Goal: Task Accomplishment & Management: Manage account settings

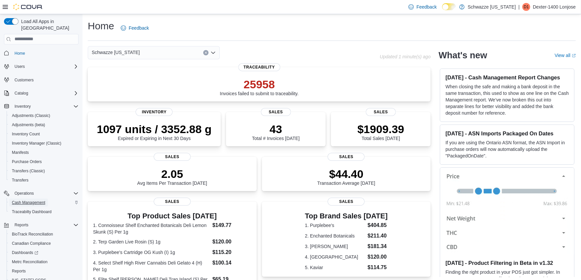
click at [27, 200] on span "Cash Management" at bounding box center [28, 202] width 33 height 5
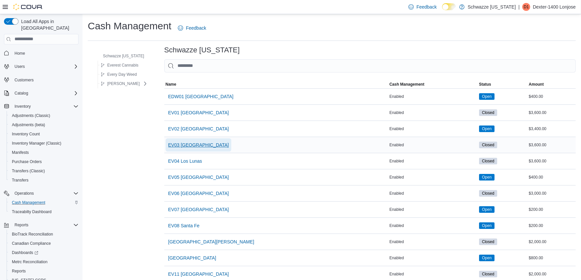
click at [191, 149] on span "EV03 [GEOGRAPHIC_DATA]" at bounding box center [198, 144] width 61 height 13
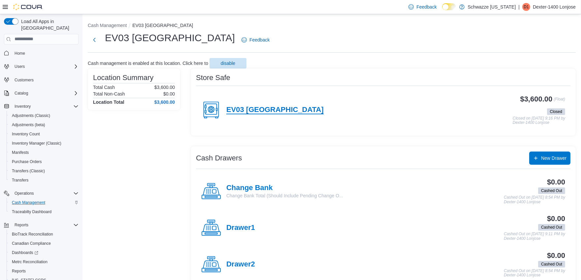
click at [261, 107] on h4 "EV03 [GEOGRAPHIC_DATA]" at bounding box center [274, 110] width 97 height 9
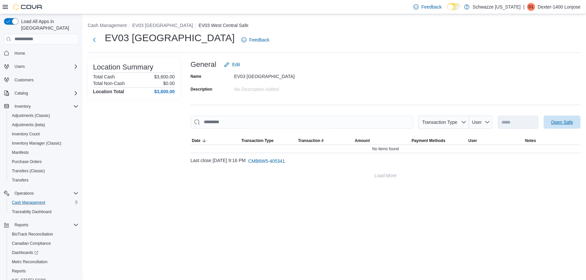
drag, startPoint x: 570, startPoint y: 122, endPoint x: 454, endPoint y: 108, distance: 116.6
click at [569, 122] on span "Open Safe" at bounding box center [562, 122] width 22 height 7
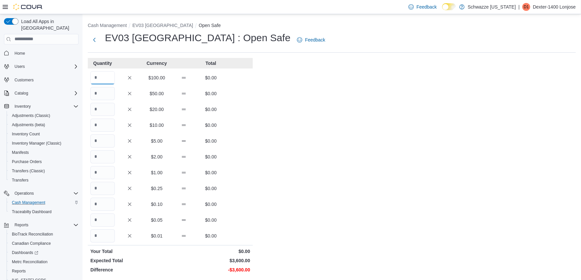
click at [99, 77] on input "Quantity" at bounding box center [102, 77] width 24 height 13
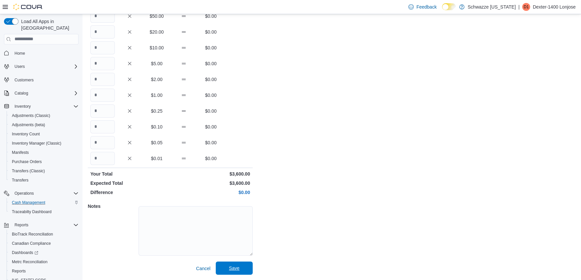
type input "**"
click at [238, 266] on span "Save" at bounding box center [234, 268] width 11 height 7
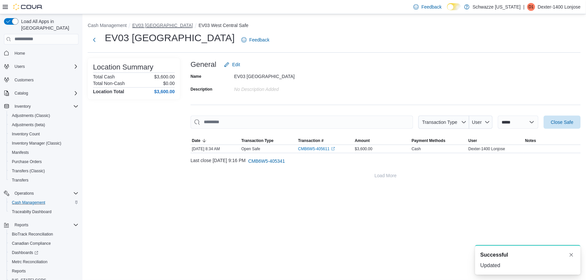
click at [164, 25] on button "EV03 [GEOGRAPHIC_DATA]" at bounding box center [162, 25] width 61 height 5
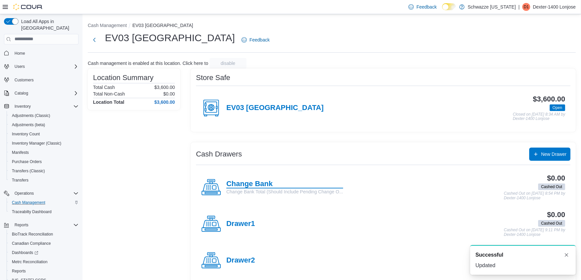
click at [250, 182] on h4 "Change Bank" at bounding box center [284, 184] width 117 height 9
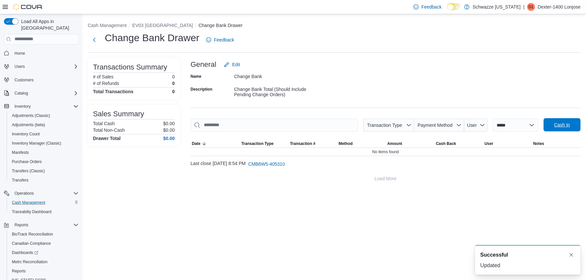
click at [555, 129] on span "Cash In" at bounding box center [562, 124] width 29 height 13
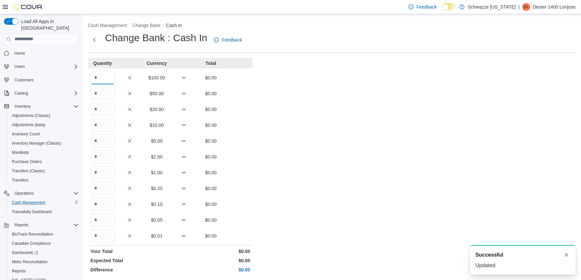
click at [97, 73] on input "Quantity" at bounding box center [102, 77] width 24 height 13
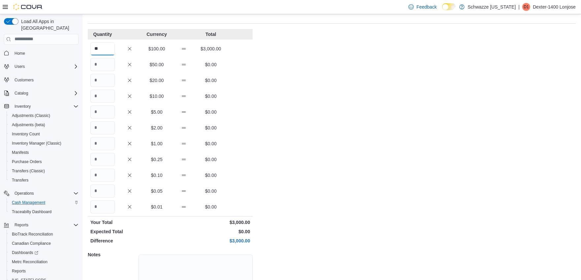
scroll to position [77, 0]
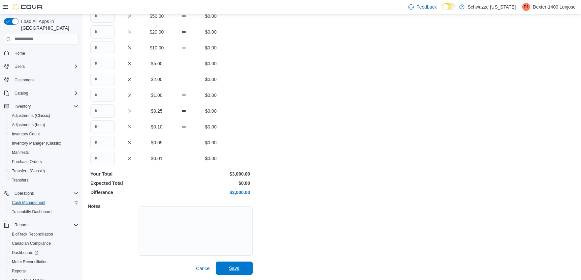
type input "**"
click at [224, 266] on span "Save" at bounding box center [234, 268] width 29 height 13
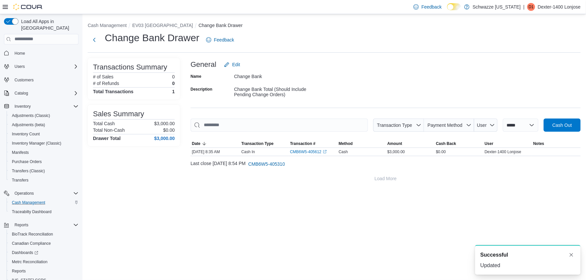
click at [158, 20] on div "**********" at bounding box center [334, 102] width 504 height 176
click at [160, 27] on button "EV03 [GEOGRAPHIC_DATA]" at bounding box center [162, 25] width 61 height 5
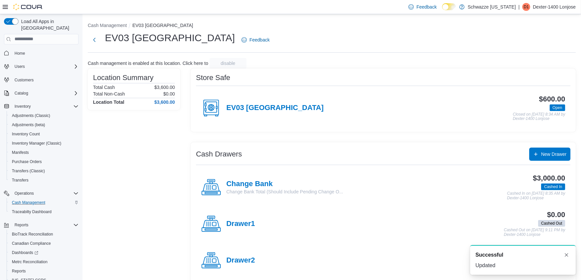
click at [239, 223] on h4 "Drawer1" at bounding box center [240, 224] width 29 height 9
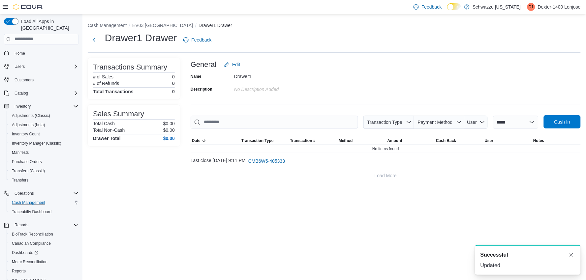
click at [573, 116] on div "**********" at bounding box center [537, 122] width 88 height 13
click at [564, 122] on span "Cash In" at bounding box center [562, 122] width 16 height 7
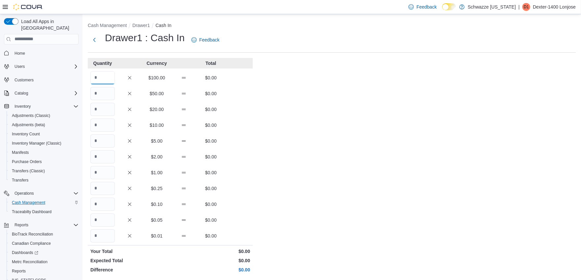
click at [106, 76] on input "Quantity" at bounding box center [102, 77] width 24 height 13
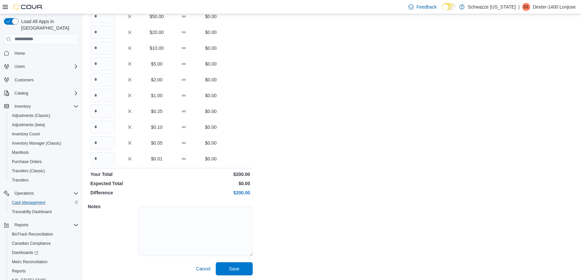
scroll to position [77, 0]
type input "*"
click at [224, 268] on span "Save" at bounding box center [234, 268] width 29 height 13
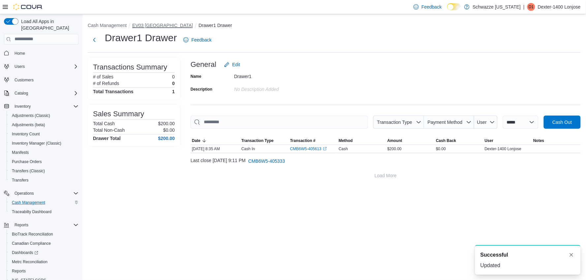
click at [166, 25] on button "EV03 [GEOGRAPHIC_DATA]" at bounding box center [162, 25] width 61 height 5
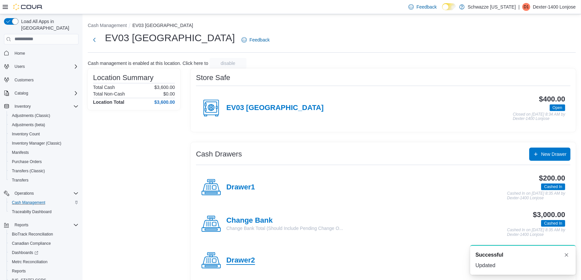
click at [237, 260] on h4 "Drawer2" at bounding box center [240, 261] width 29 height 9
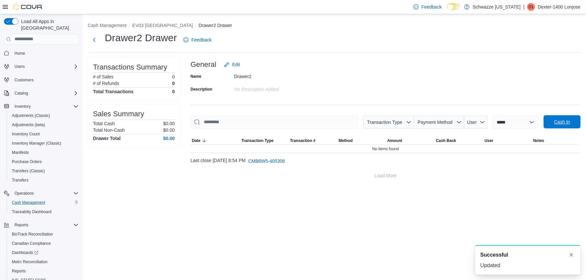
click at [551, 118] on span "Cash In" at bounding box center [562, 121] width 29 height 13
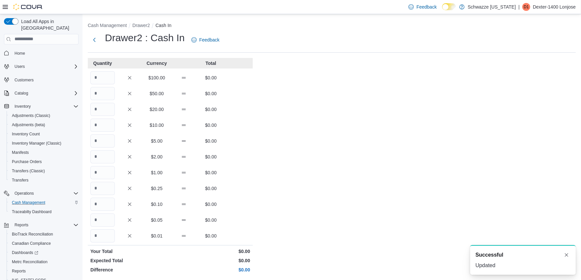
drag, startPoint x: 88, startPoint y: 83, endPoint x: 100, endPoint y: 81, distance: 11.5
click at [88, 84] on div "$100.00 $0.00" at bounding box center [170, 77] width 165 height 13
click at [100, 77] on input "Quantity" at bounding box center [102, 77] width 24 height 13
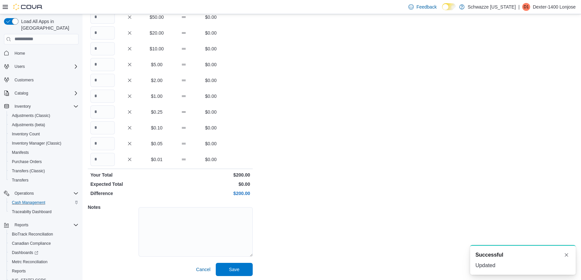
scroll to position [77, 0]
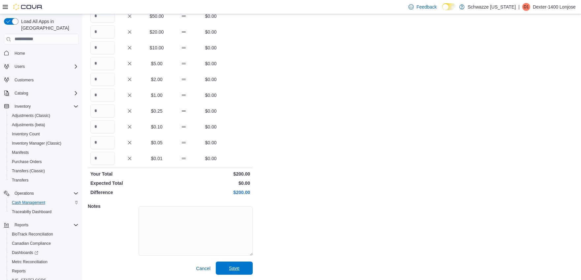
type input "*"
click at [227, 269] on span "Save" at bounding box center [234, 268] width 29 height 13
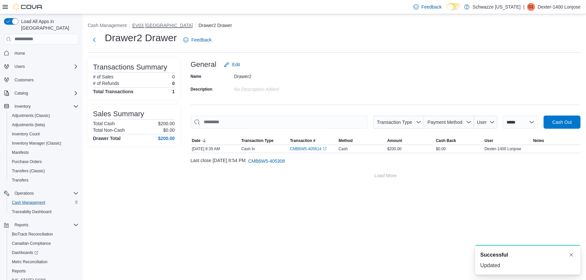
click at [160, 24] on button "EV03 [GEOGRAPHIC_DATA]" at bounding box center [162, 25] width 61 height 5
